Goal: Task Accomplishment & Management: Complete application form

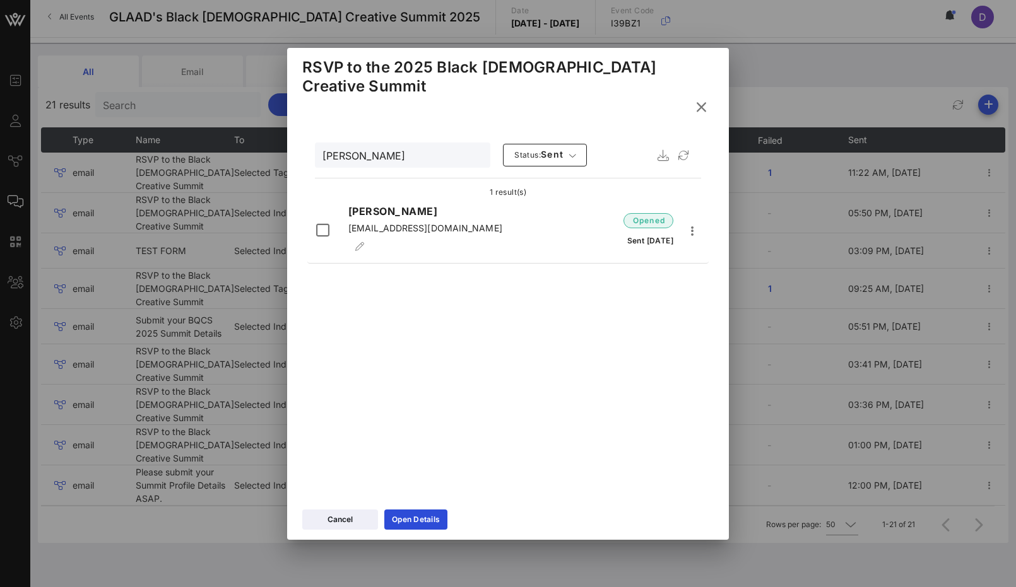
scroll to position [484, 0]
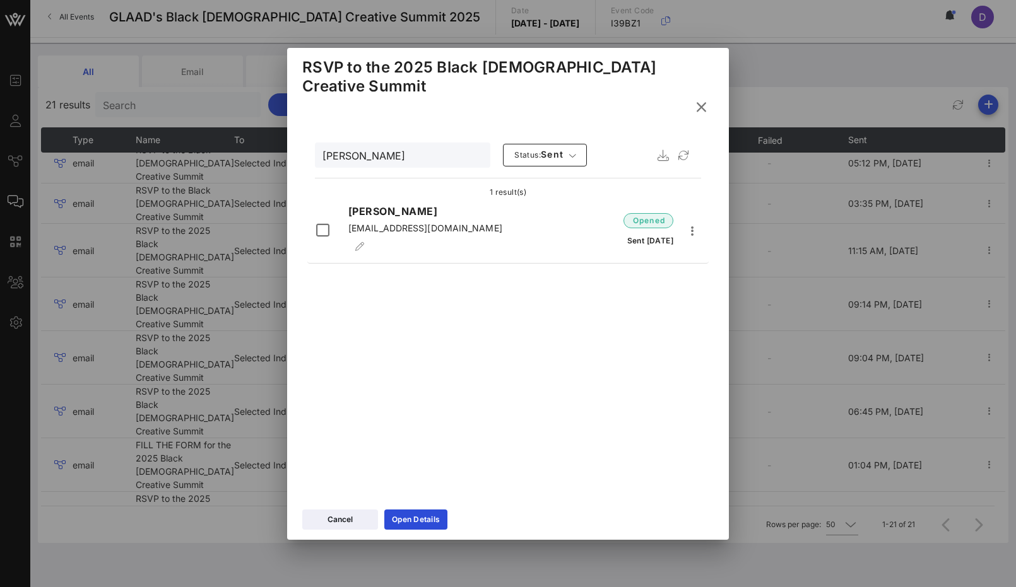
click at [706, 99] on icon at bounding box center [701, 107] width 18 height 16
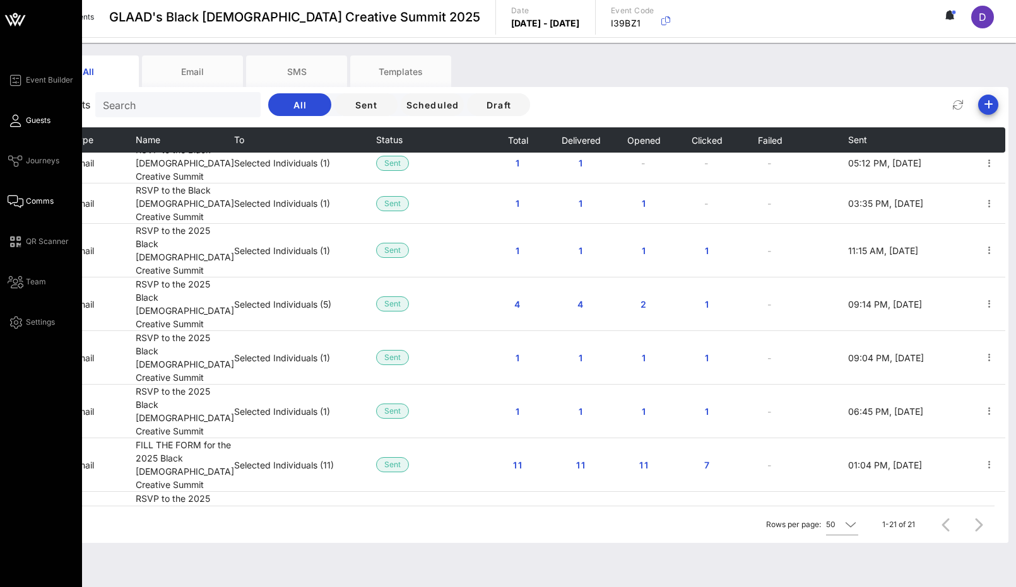
click at [35, 122] on span "Guests" at bounding box center [38, 120] width 25 height 11
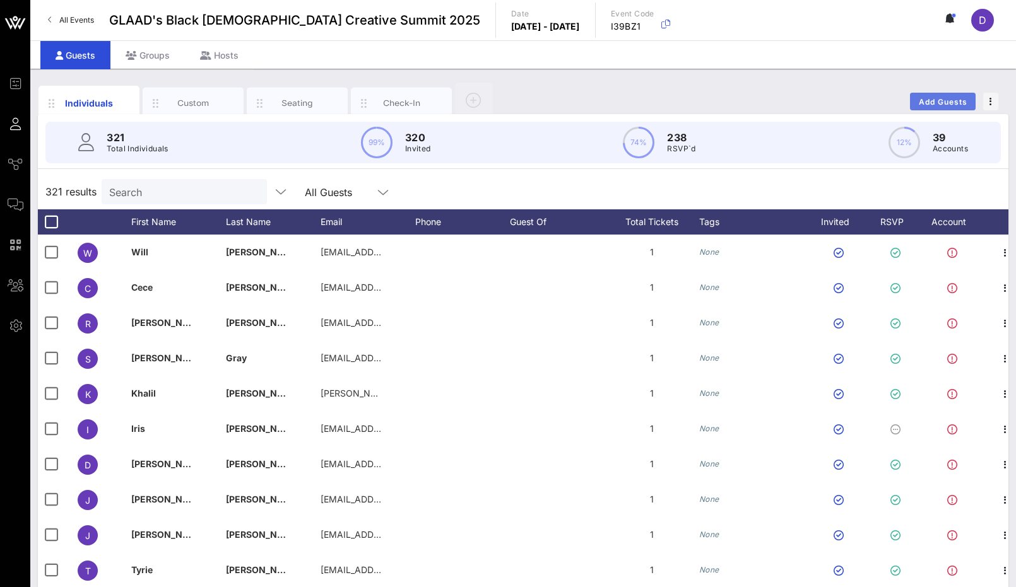
click at [937, 102] on span "Add Guests" at bounding box center [943, 101] width 50 height 9
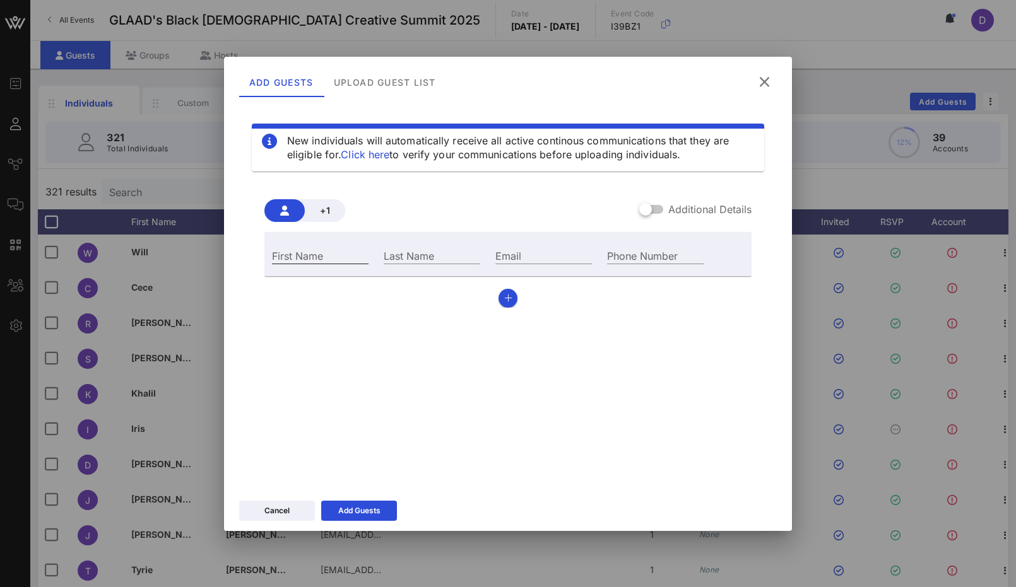
click at [298, 254] on input "First Name" at bounding box center [320, 255] width 97 height 16
paste input "Your Invitation to the 2025 Black [DEMOGRAPHIC_DATA] Creative Summit – Next Ste…"
type input "Your Invitation to the 2025 Black [DEMOGRAPHIC_DATA] Creative Summit – Next Ste…"
type input "m"
type input "[PERSON_NAME]"
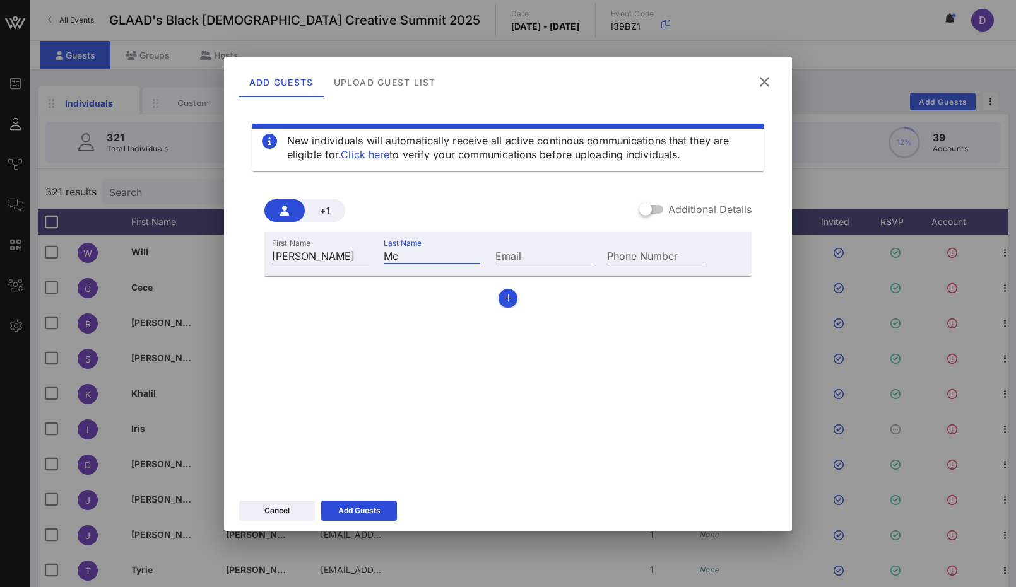
type input "Mc"
click at [528, 257] on input "Email" at bounding box center [543, 255] width 97 height 16
paste input "[PERSON_NAME][EMAIL_ADDRESS][PERSON_NAME][DOMAIN_NAME]"
type input "[PERSON_NAME][EMAIL_ADDRESS][PERSON_NAME][DOMAIN_NAME]"
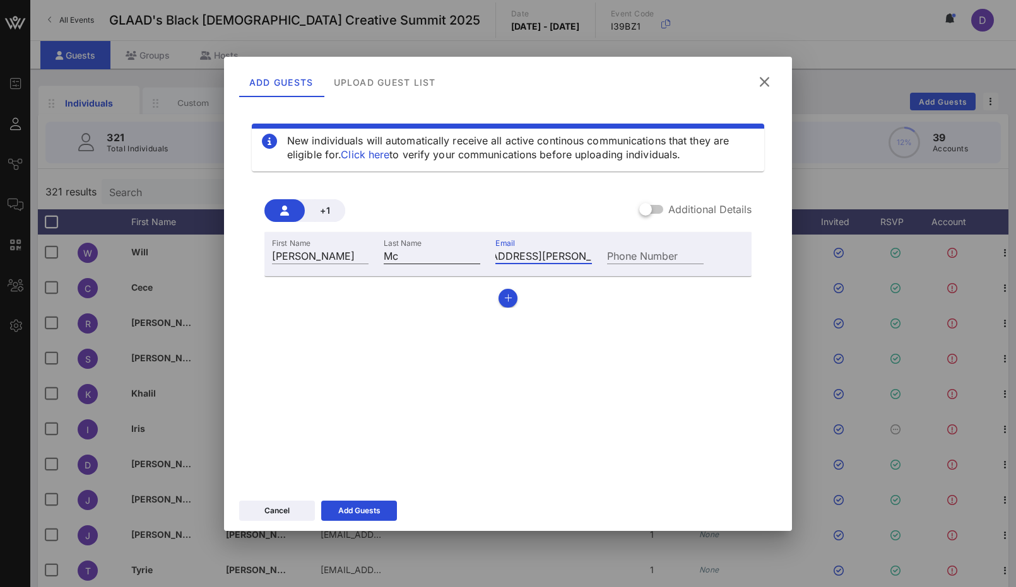
scroll to position [0, 0]
click at [435, 252] on input "Mc" at bounding box center [432, 255] width 97 height 16
click at [392, 256] on input "Mc" at bounding box center [432, 255] width 97 height 16
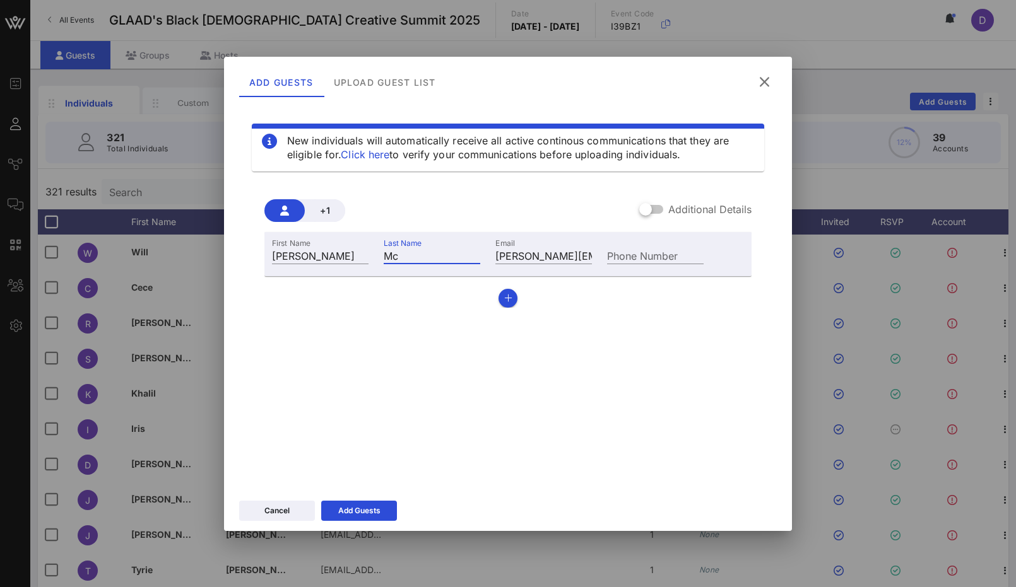
paste input "[PERSON_NAME]"
type input "[PERSON_NAME]"
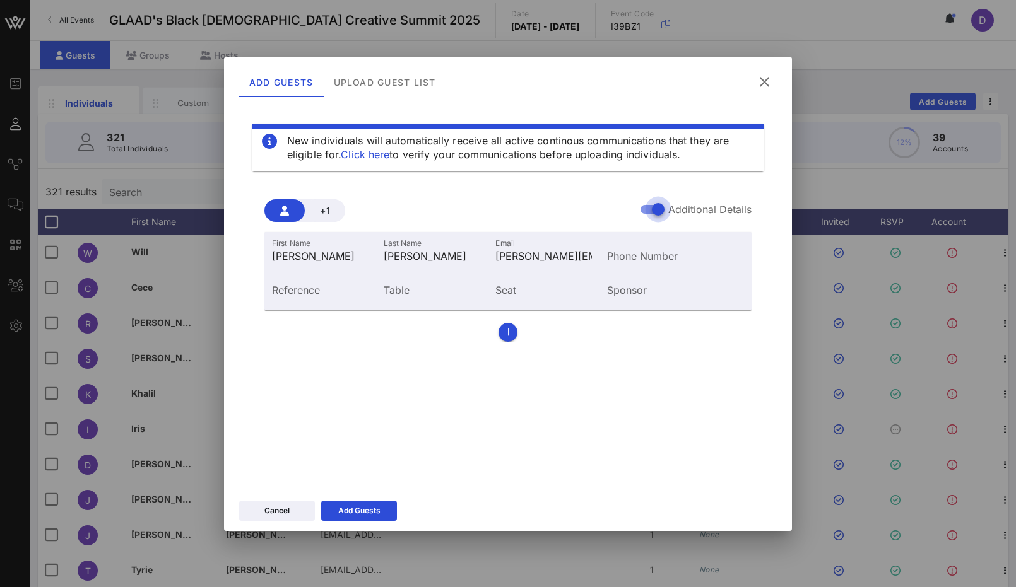
click at [653, 208] on div at bounding box center [657, 209] width 21 height 21
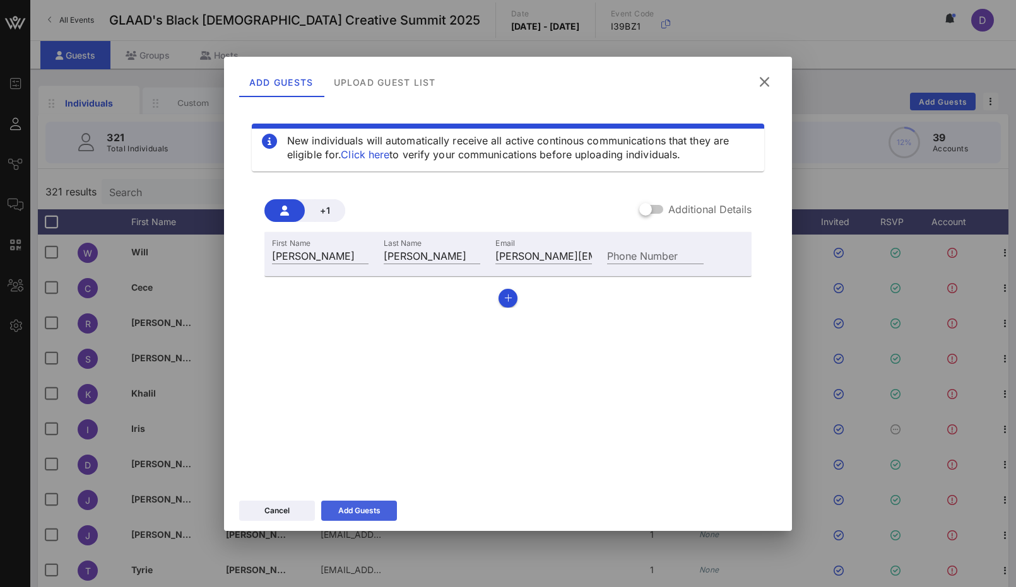
click at [361, 514] on icon at bounding box center [359, 511] width 9 height 8
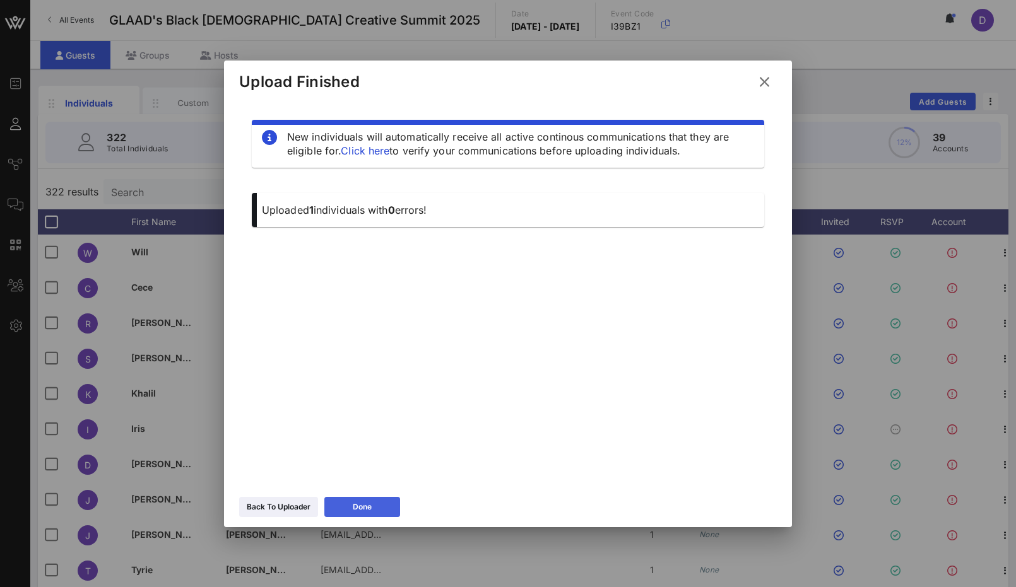
click at [350, 506] on button "Done" at bounding box center [362, 507] width 76 height 20
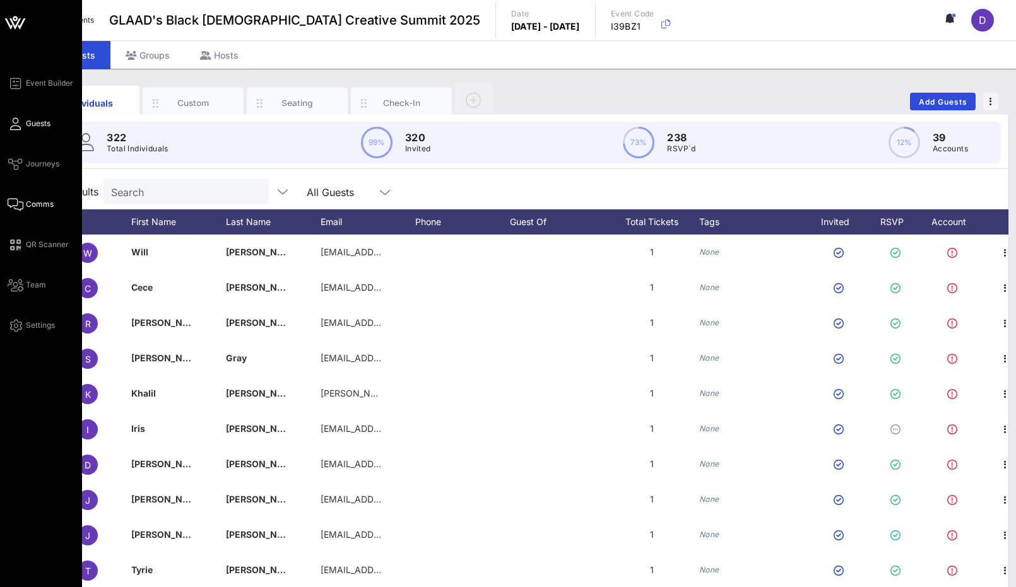
click at [45, 203] on span "Comms" at bounding box center [40, 204] width 28 height 11
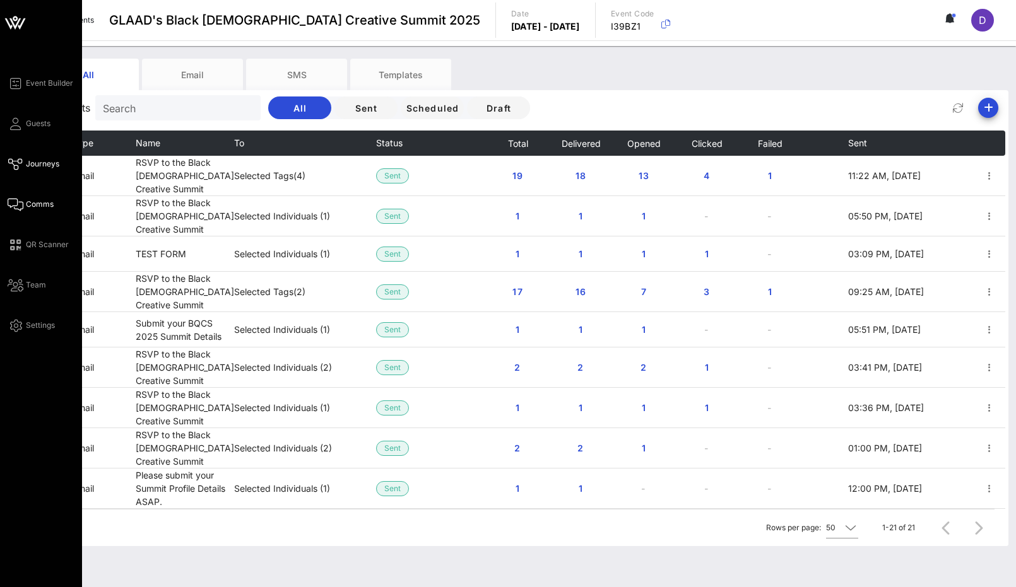
click at [35, 168] on span "Journeys" at bounding box center [42, 163] width 33 height 11
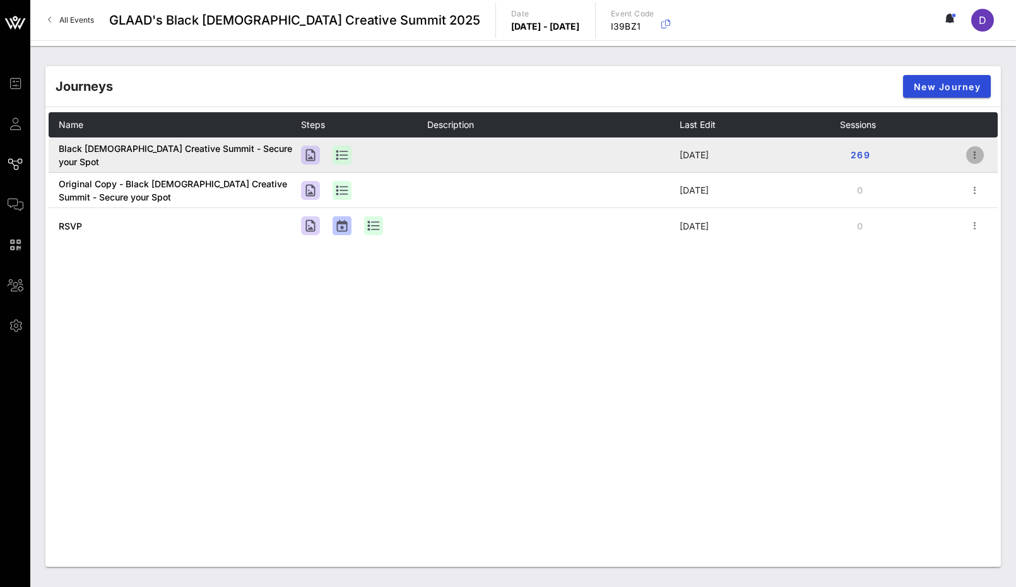
click at [973, 151] on icon "button" at bounding box center [974, 155] width 15 height 15
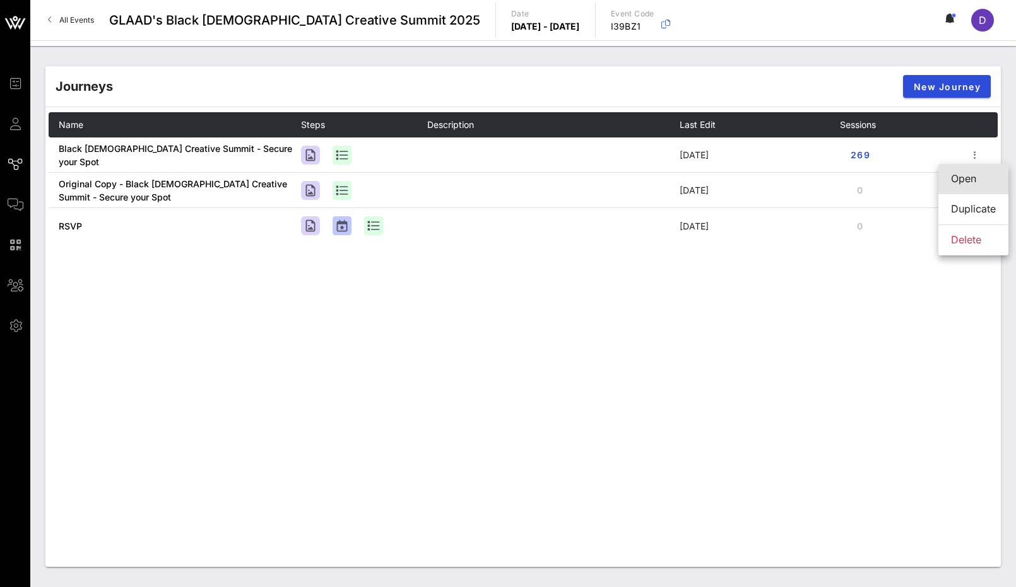
click at [971, 176] on div "Open" at bounding box center [973, 179] width 45 height 12
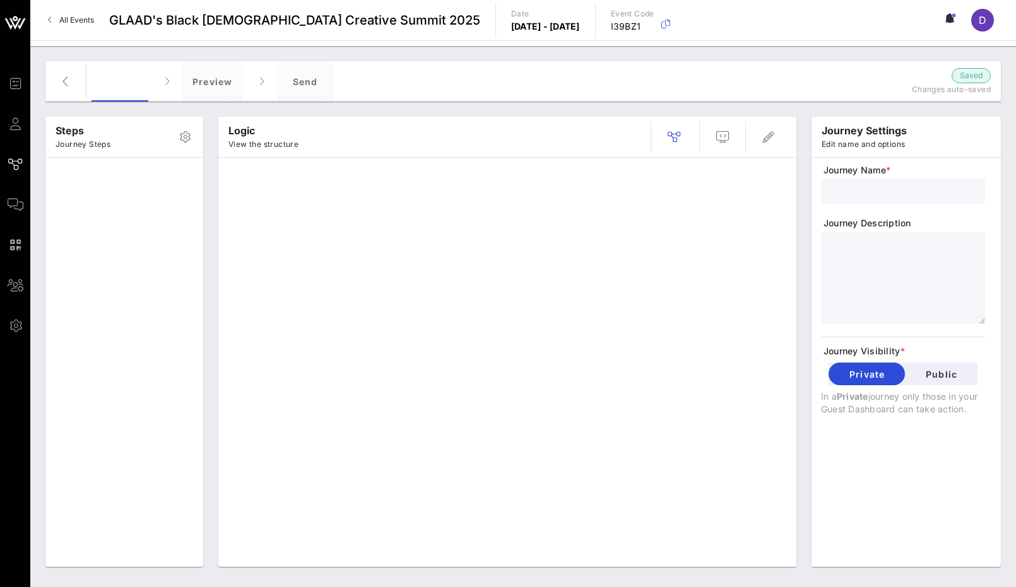
type input "Black [DEMOGRAPHIC_DATA] Creative Summit - Secure your Spot"
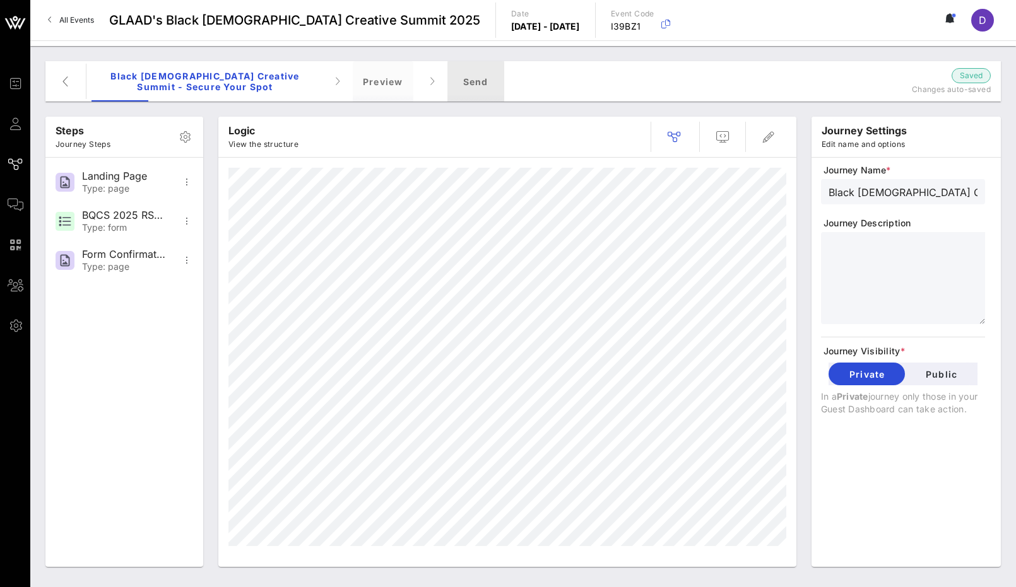
click at [473, 95] on div "Send" at bounding box center [475, 81] width 57 height 40
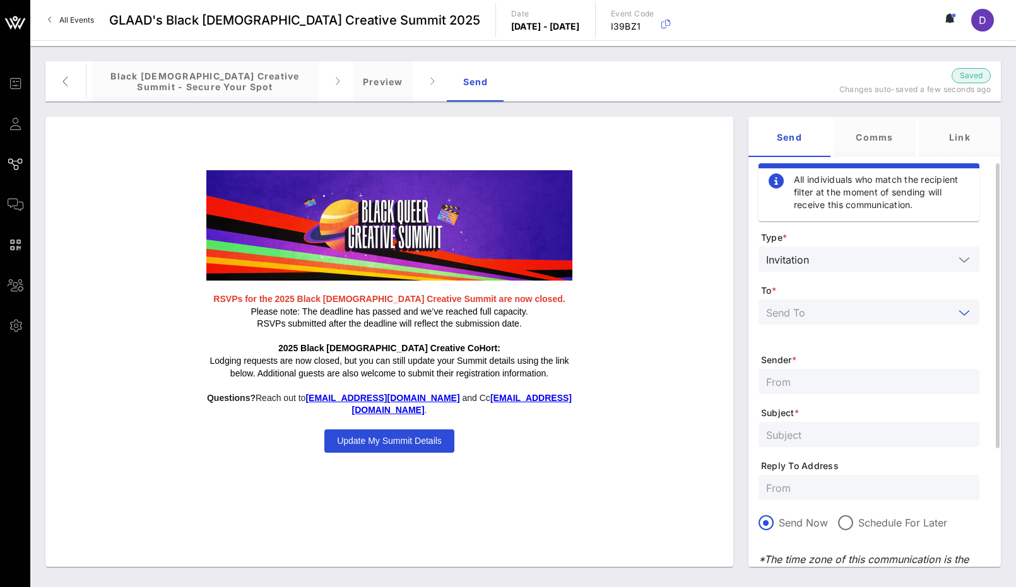
click at [827, 309] on input "text" at bounding box center [860, 312] width 188 height 16
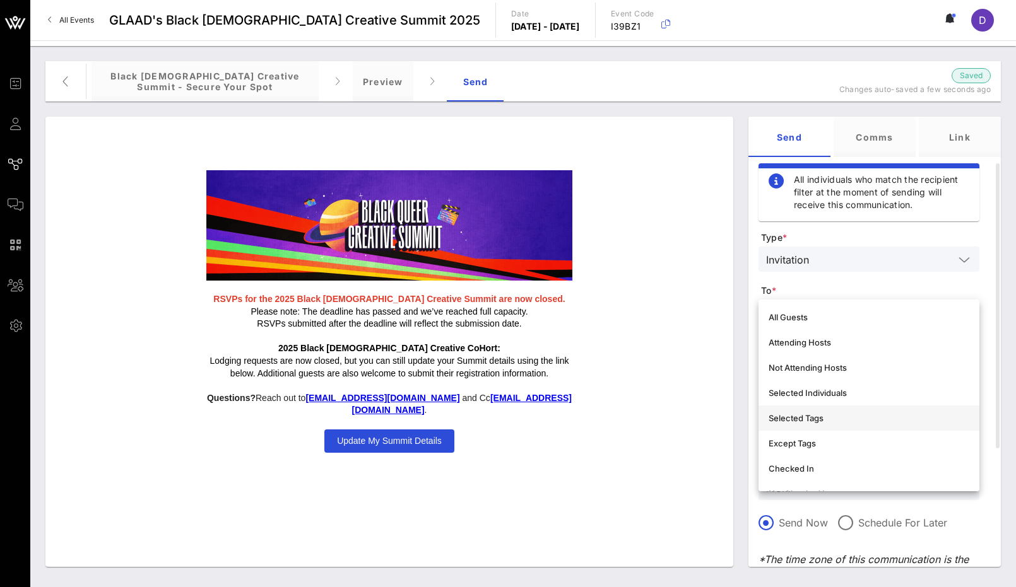
click at [811, 418] on div "Selected Tags" at bounding box center [869, 418] width 201 height 10
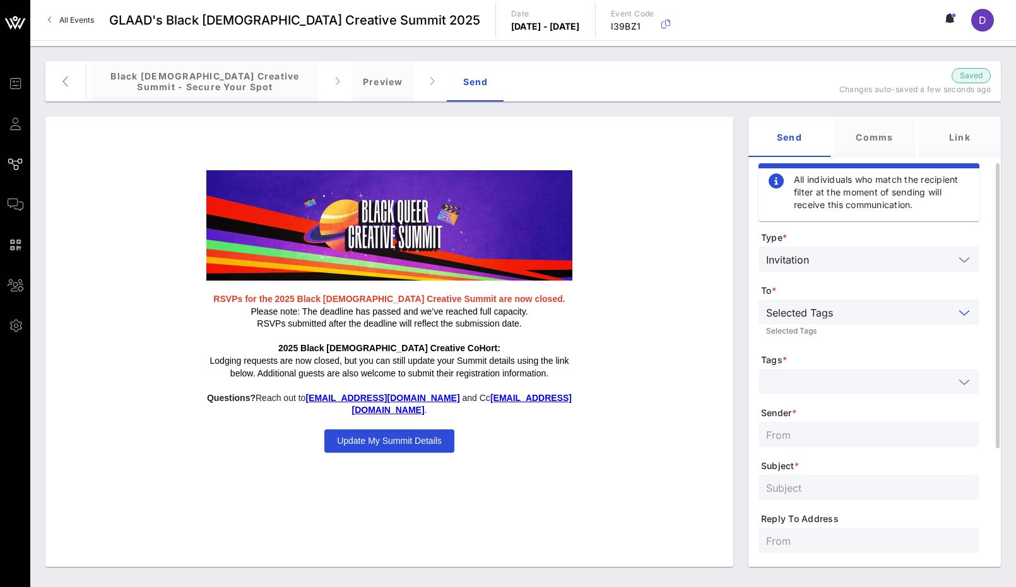
click at [805, 319] on div "Selected Tags" at bounding box center [860, 312] width 188 height 16
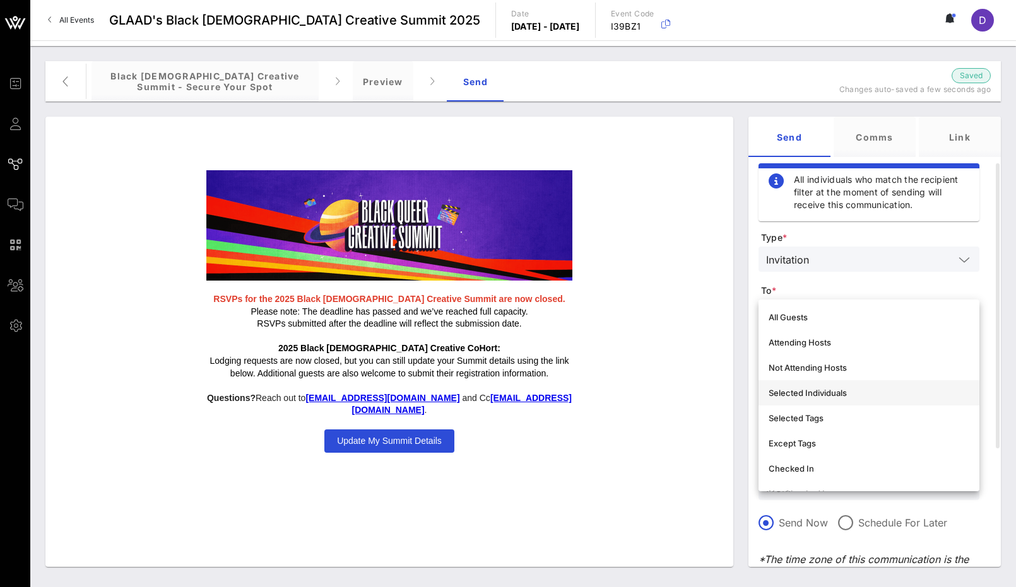
click at [812, 395] on div "Selected Individuals" at bounding box center [869, 393] width 201 height 10
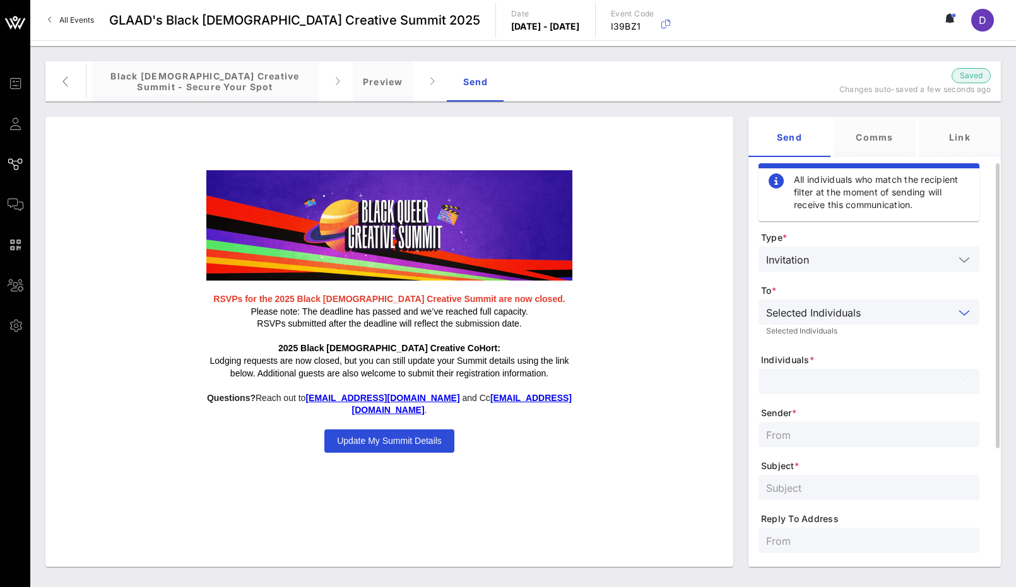
click at [806, 380] on input "text" at bounding box center [860, 382] width 188 height 16
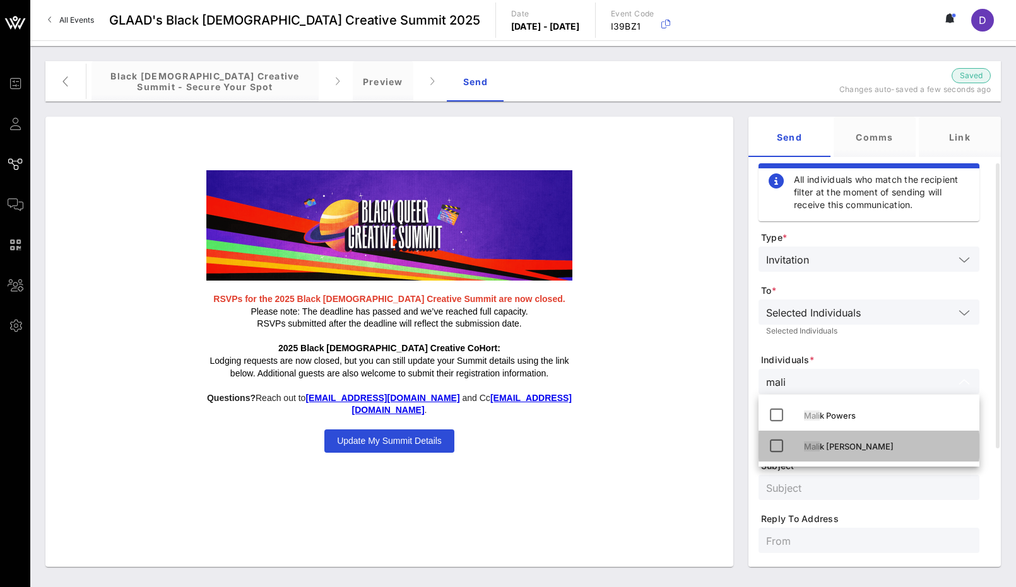
click at [847, 445] on div "Mali k [PERSON_NAME]" at bounding box center [886, 447] width 165 height 10
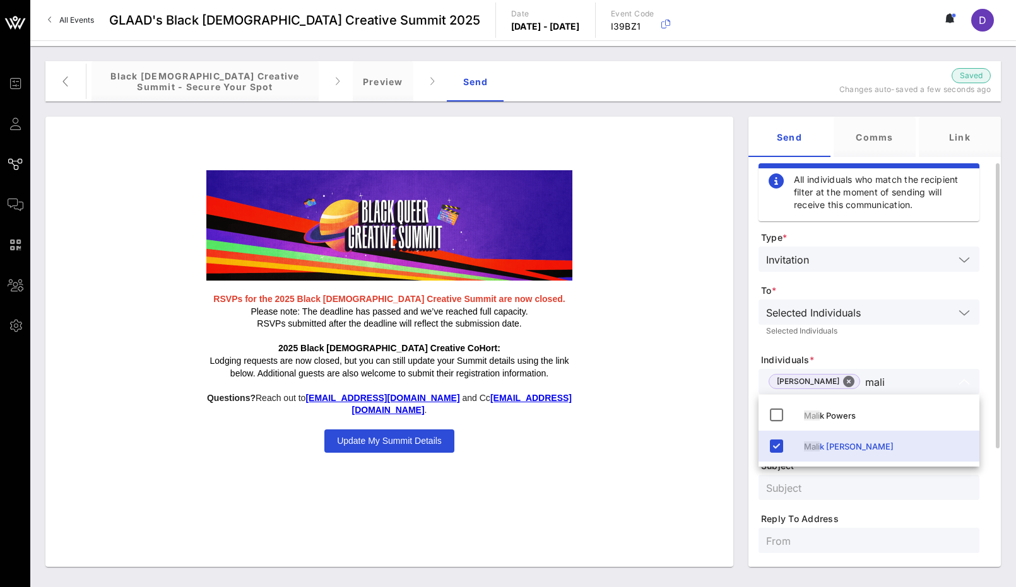
type input "mali"
click at [865, 347] on form "Type * Invitation To * Selected Individuals Selected Individuals Individuals * …" at bounding box center [868, 480] width 221 height 497
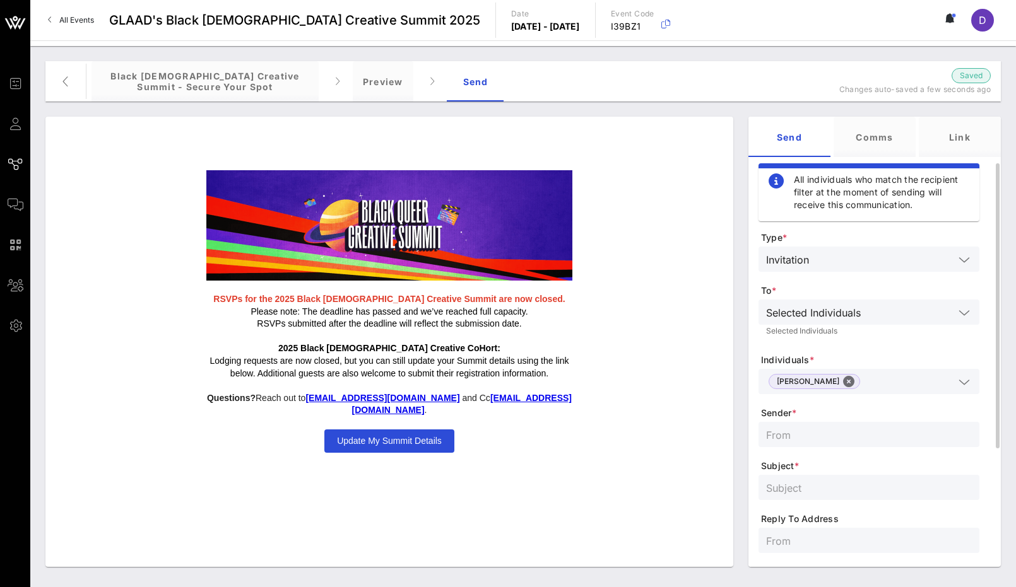
click at [837, 431] on input "text" at bounding box center [869, 435] width 206 height 16
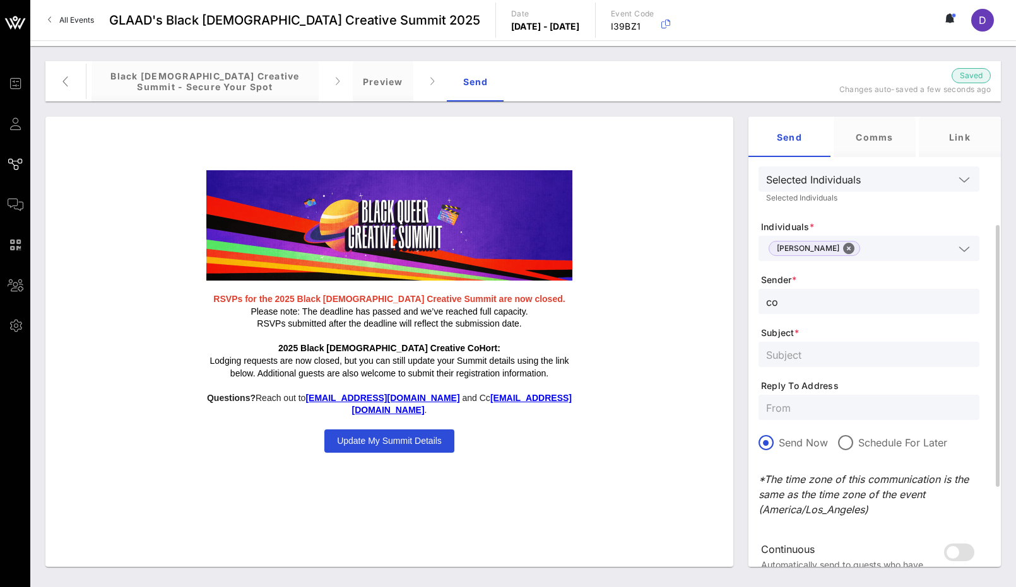
scroll to position [143, 0]
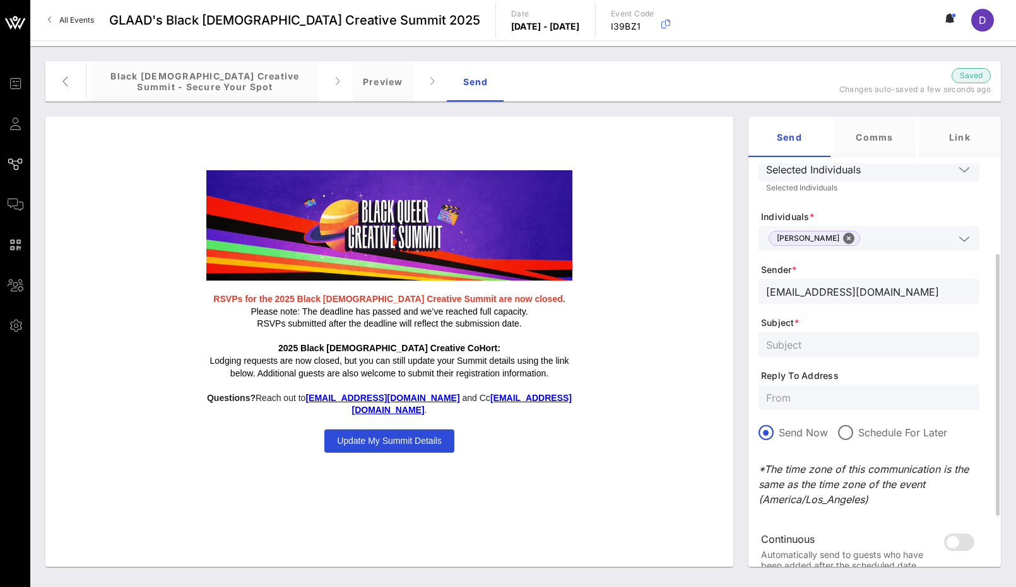
type input "[EMAIL_ADDRESS][DOMAIN_NAME]"
click at [805, 344] on input "text" at bounding box center [869, 344] width 206 height 16
type input "RSVP to the Black [DEMOGRAPHIC_DATA] Creative Summit"
click at [794, 392] on input "text" at bounding box center [869, 397] width 206 height 16
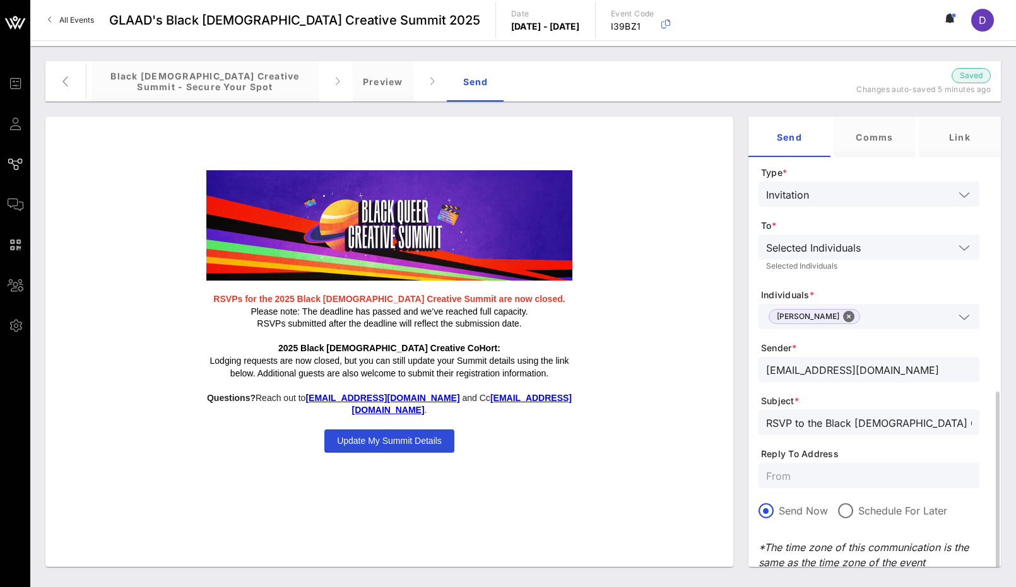
scroll to position [232, 0]
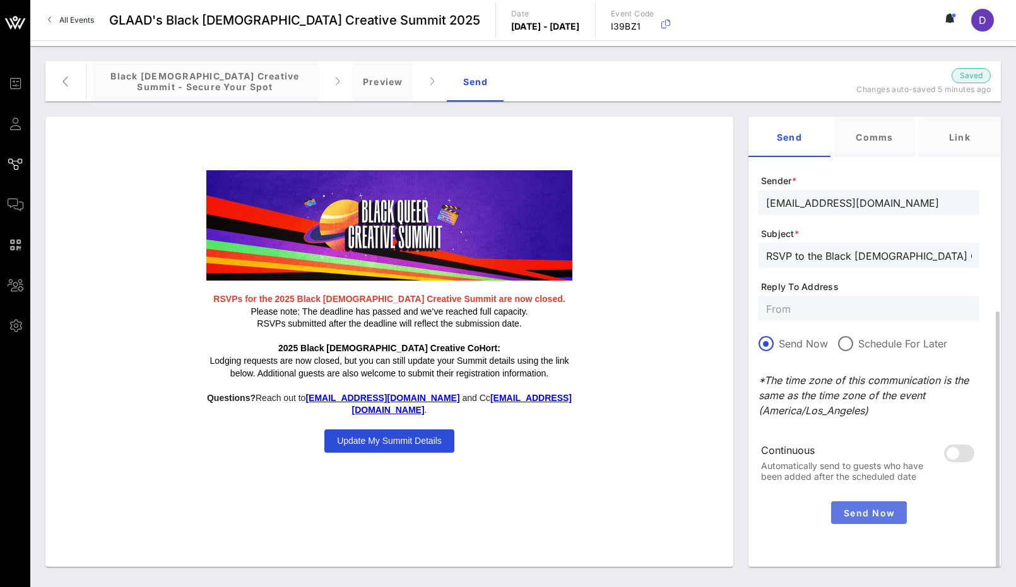
click at [874, 516] on span "Send Now" at bounding box center [869, 513] width 66 height 11
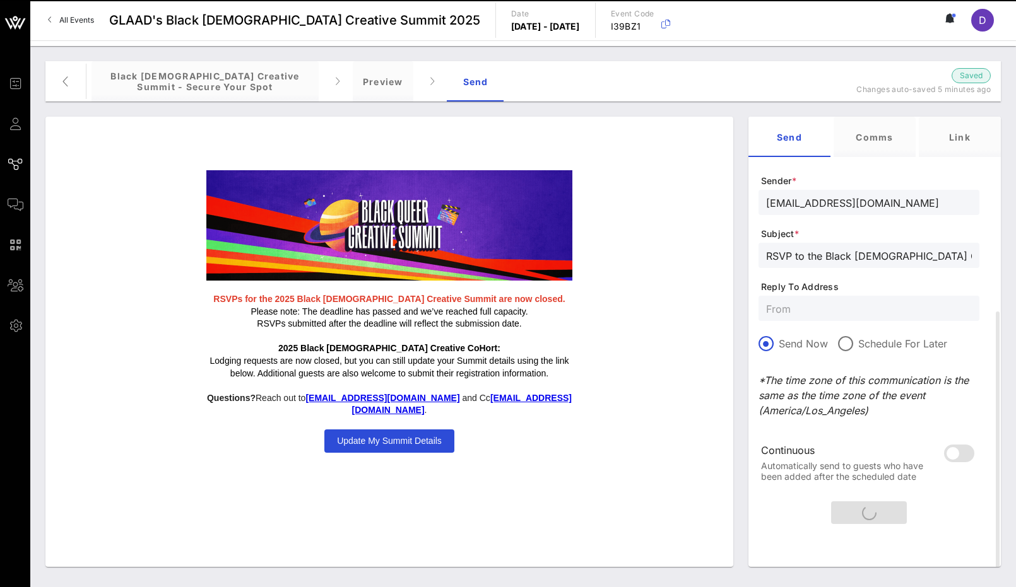
scroll to position [0, 0]
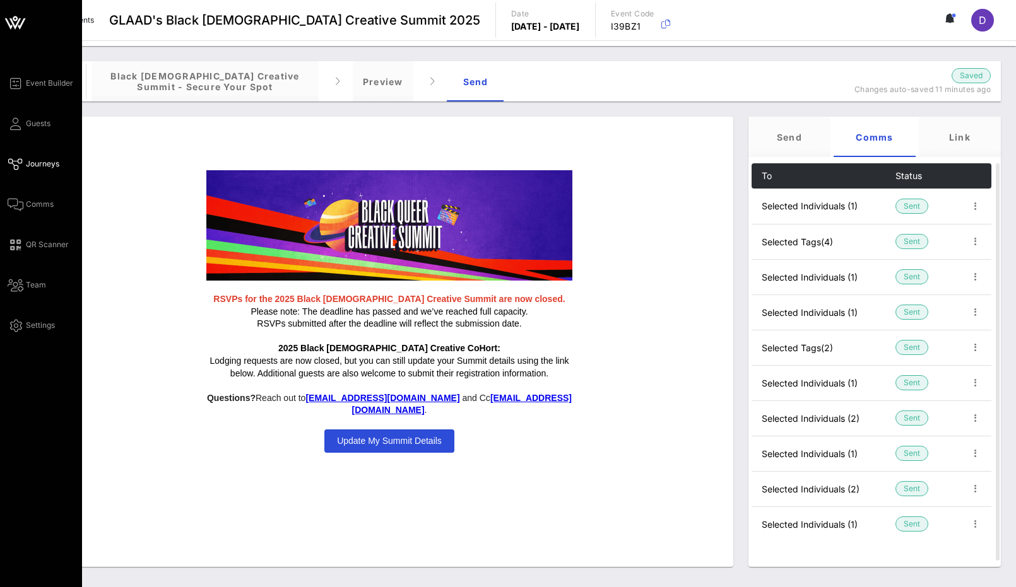
click at [15, 114] on div "Event Builder Guests Journeys Comms QR Scanner Team Settings" at bounding box center [45, 204] width 74 height 257
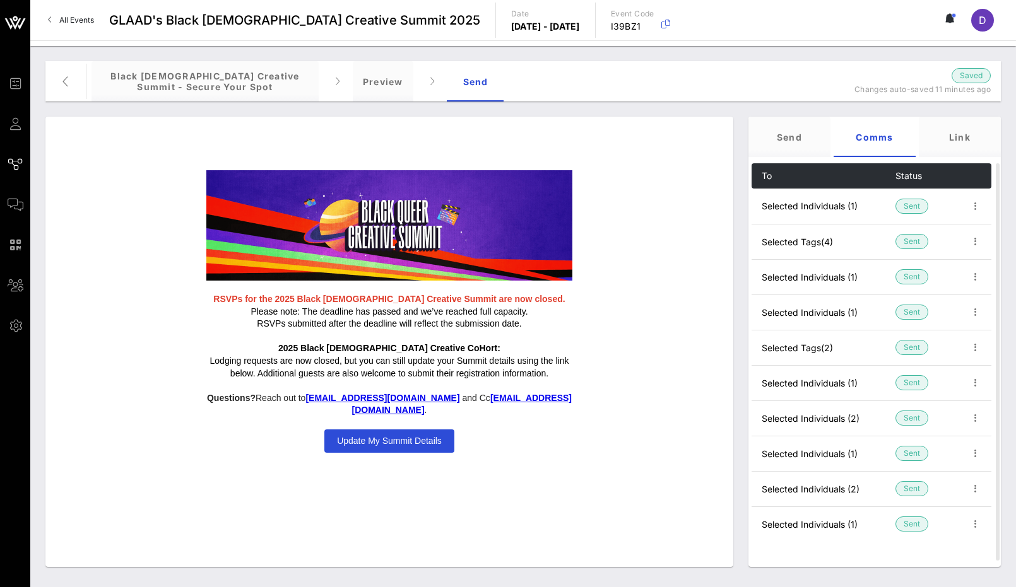
drag, startPoint x: 18, startPoint y: 126, endPoint x: 136, endPoint y: 17, distance: 160.3
click at [18, 125] on icon at bounding box center [16, 124] width 16 height 2
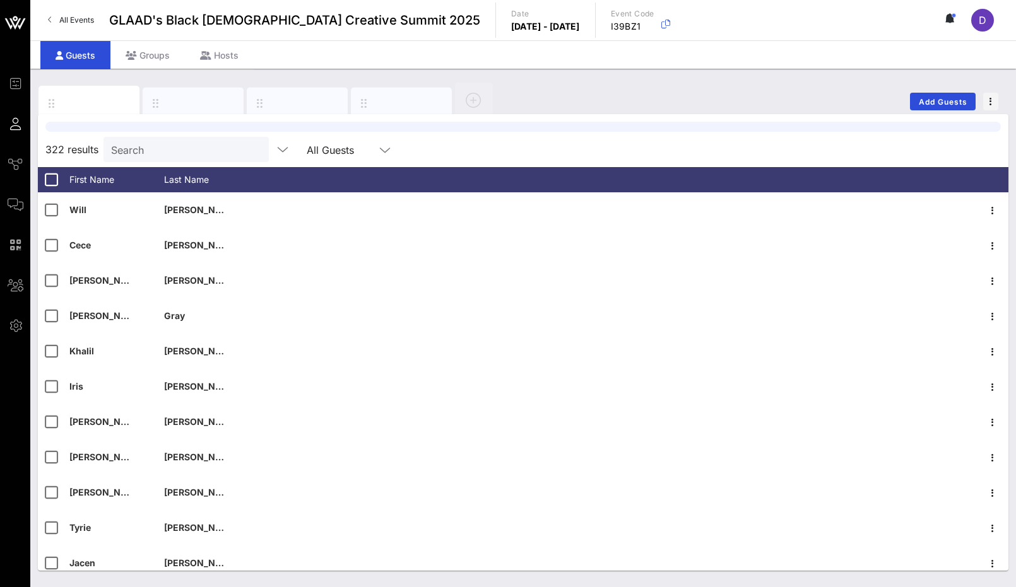
click at [160, 147] on input "Search" at bounding box center [185, 149] width 148 height 16
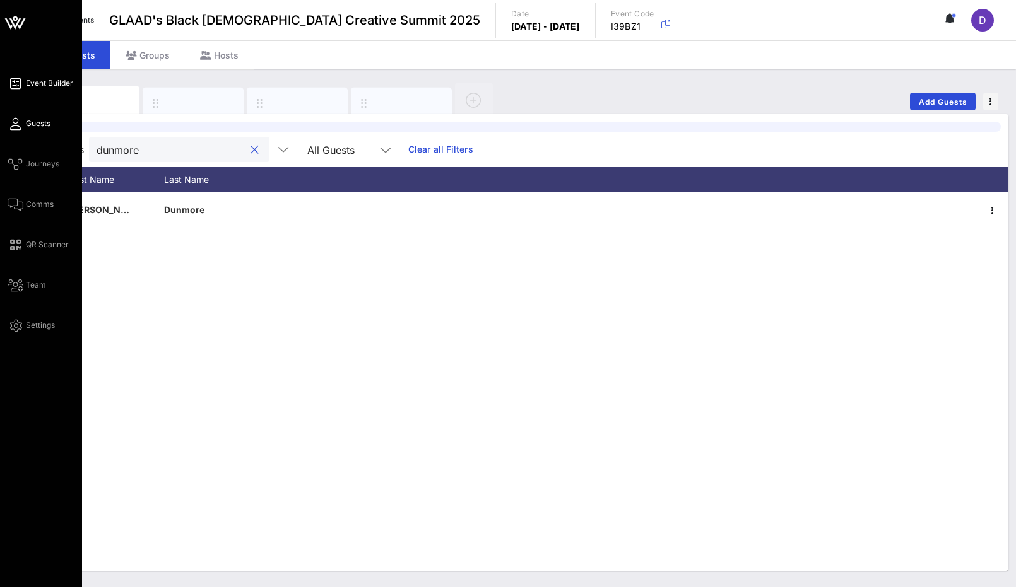
type input "dunmore"
click at [45, 80] on span "Event Builder" at bounding box center [49, 83] width 47 height 11
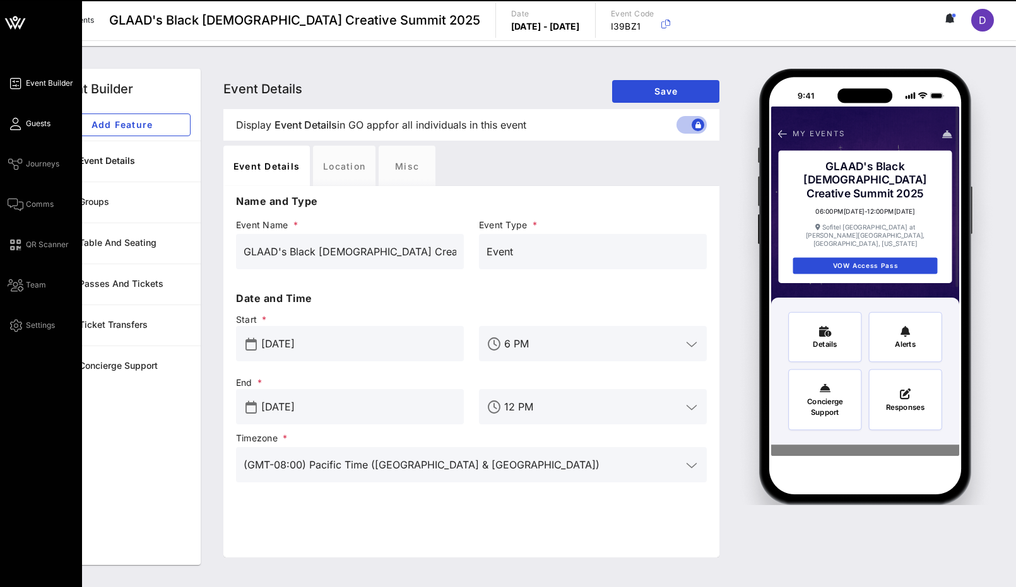
click at [42, 119] on span "Guests" at bounding box center [38, 123] width 25 height 11
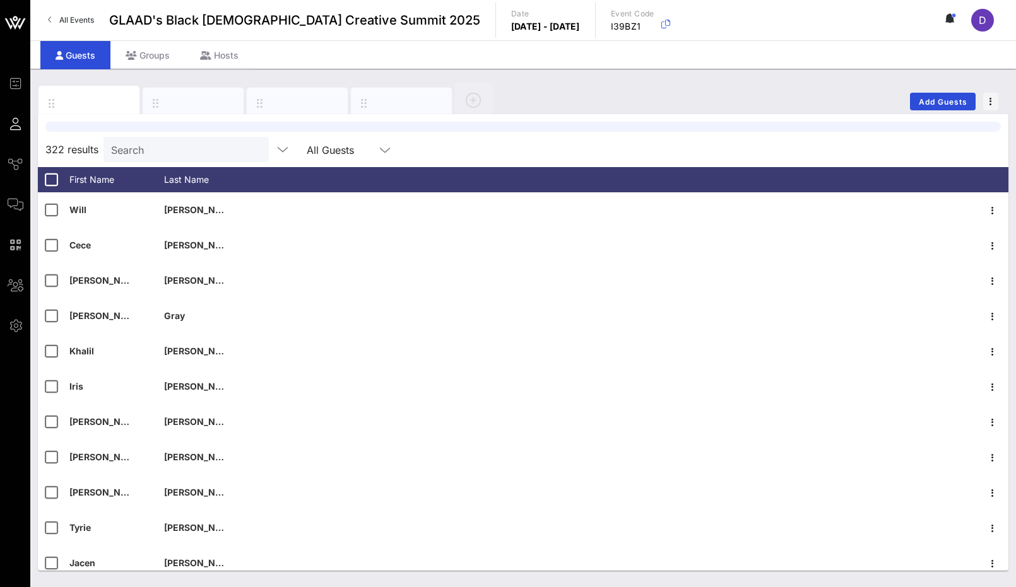
click at [143, 146] on input "Search" at bounding box center [185, 149] width 148 height 16
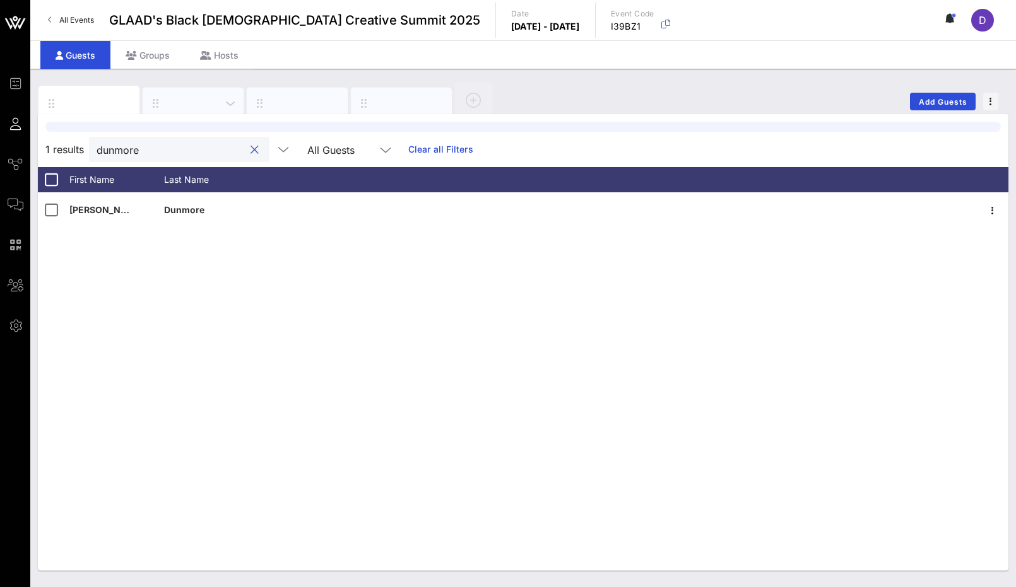
type input "dunmore"
click at [175, 102] on div at bounding box center [193, 104] width 101 height 32
click at [110, 105] on div at bounding box center [88, 104] width 101 height 32
